Goal: Information Seeking & Learning: Learn about a topic

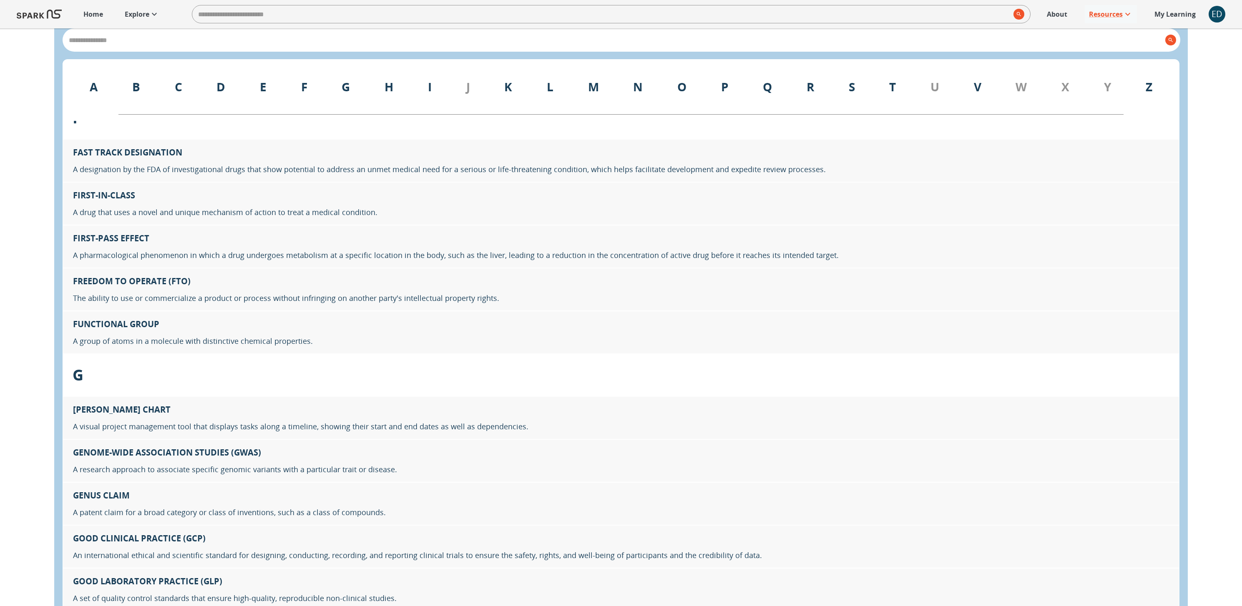
scroll to position [4133, 0]
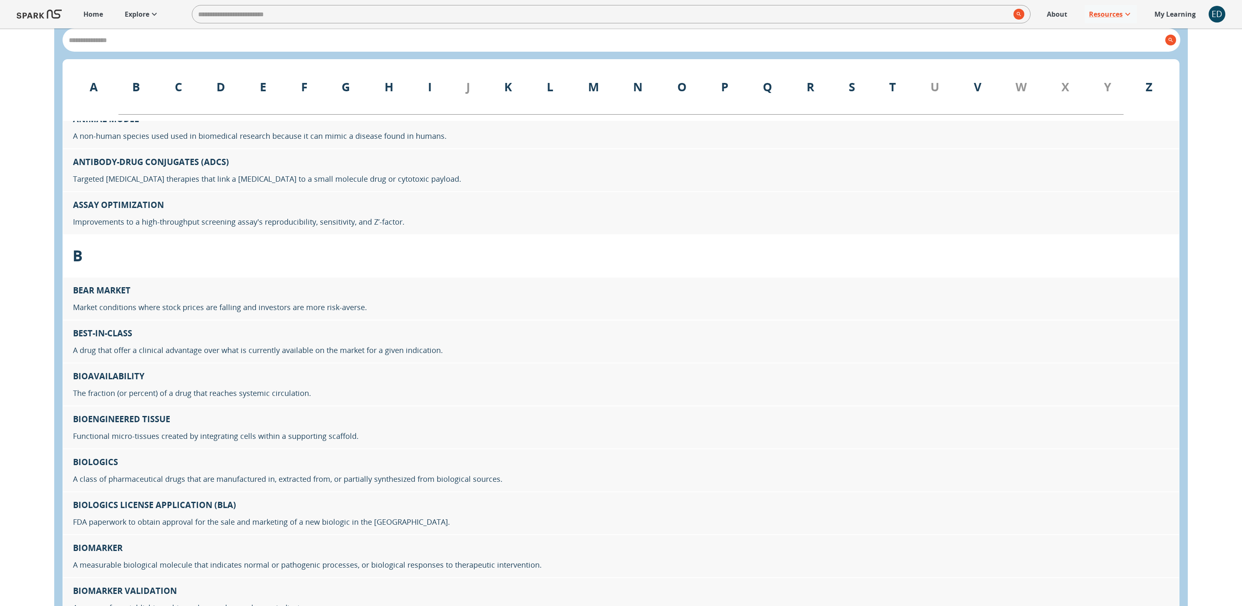
scroll to position [519, 0]
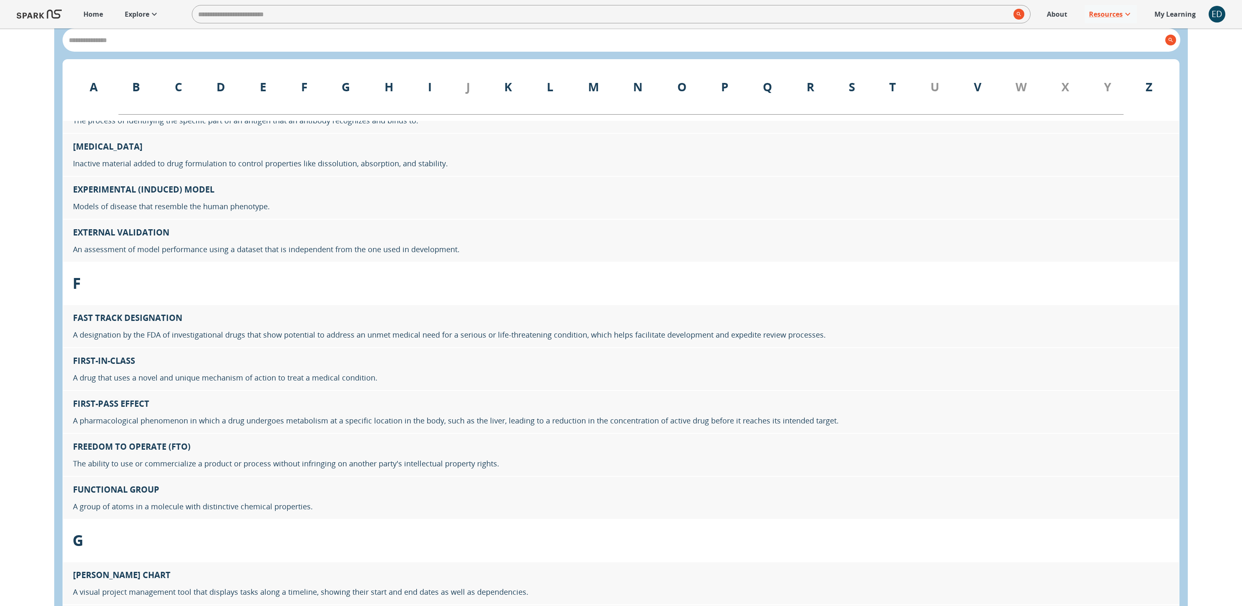
scroll to position [3967, 0]
